Goal: Navigation & Orientation: Find specific page/section

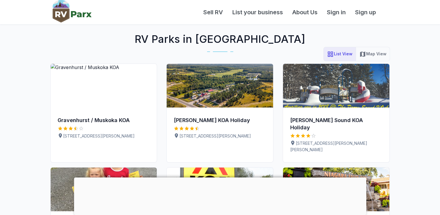
click at [363, 60] on button "Map View" at bounding box center [373, 54] width 34 height 14
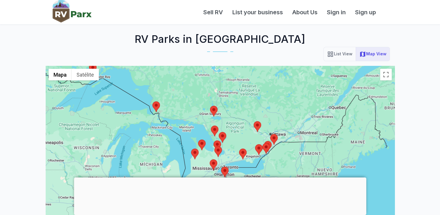
drag, startPoint x: 226, startPoint y: 142, endPoint x: 188, endPoint y: 103, distance: 54.3
click at [188, 103] on div at bounding box center [220, 171] width 349 height 210
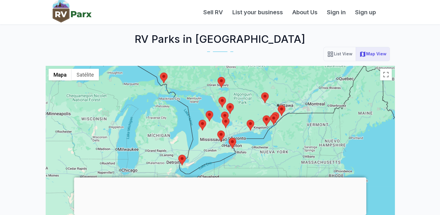
drag, startPoint x: 243, startPoint y: 139, endPoint x: 254, endPoint y: 97, distance: 43.5
click at [254, 97] on div at bounding box center [220, 171] width 349 height 210
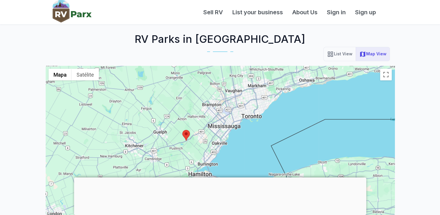
drag, startPoint x: 234, startPoint y: 137, endPoint x: 234, endPoint y: 118, distance: 18.6
click at [234, 118] on div at bounding box center [220, 171] width 349 height 210
click at [186, 135] on img at bounding box center [186, 135] width 8 height 11
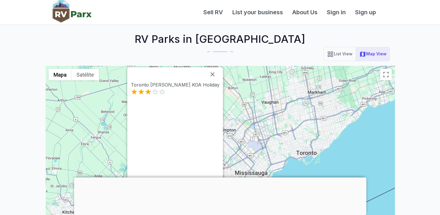
drag, startPoint x: 262, startPoint y: 118, endPoint x: 259, endPoint y: 69, distance: 48.3
click at [259, 69] on div "Toronto [PERSON_NAME] KOA Holiday" at bounding box center [220, 171] width 349 height 210
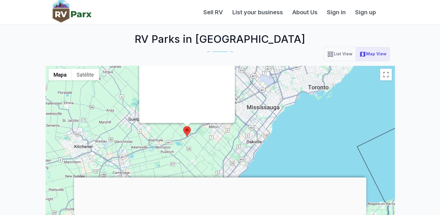
drag, startPoint x: 250, startPoint y: 152, endPoint x: 264, endPoint y: 104, distance: 49.6
click at [264, 104] on div "Toronto [PERSON_NAME] KOA Holiday" at bounding box center [220, 171] width 349 height 210
click at [222, 177] on div at bounding box center [220, 177] width 292 height 0
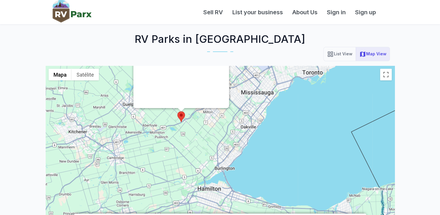
drag, startPoint x: 264, startPoint y: 166, endPoint x: 252, endPoint y: 136, distance: 32.7
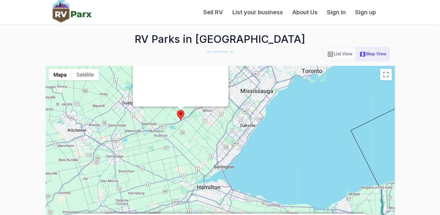
click at [252, 136] on div "Toronto [PERSON_NAME] KOA Holiday" at bounding box center [220, 171] width 349 height 210
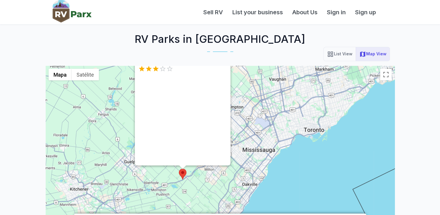
drag, startPoint x: 211, startPoint y: 138, endPoint x: 213, endPoint y: 199, distance: 61.1
click at [213, 199] on div "Toronto [PERSON_NAME] KOA Holiday" at bounding box center [220, 171] width 349 height 210
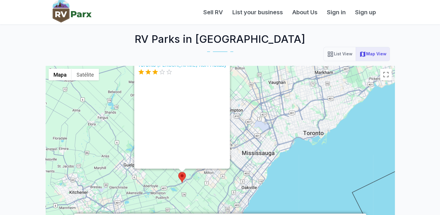
click at [202, 68] on p "Toronto [PERSON_NAME] KOA Holiday" at bounding box center [182, 64] width 89 height 7
